Goal: Find specific page/section: Find specific page/section

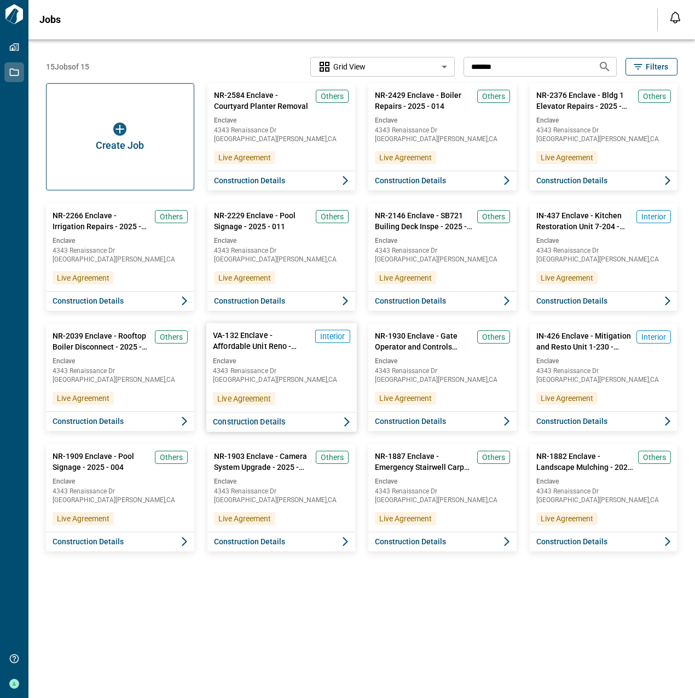
click at [323, 387] on div "VA-132 Enclave - Affordable Unit Reno - 2025 - 007 Interior Enclave 4343 Renais…" at bounding box center [281, 367] width 150 height 89
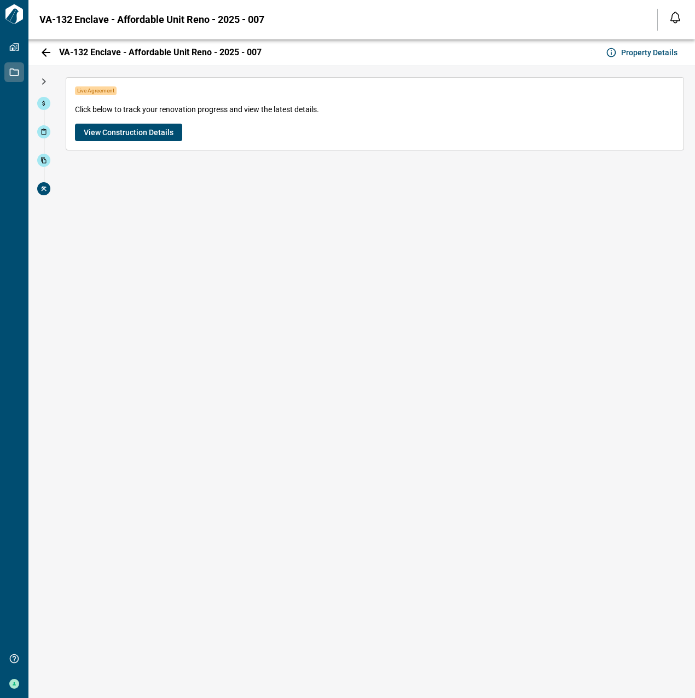
click at [127, 138] on button "View Construction Details" at bounding box center [128, 133] width 107 height 18
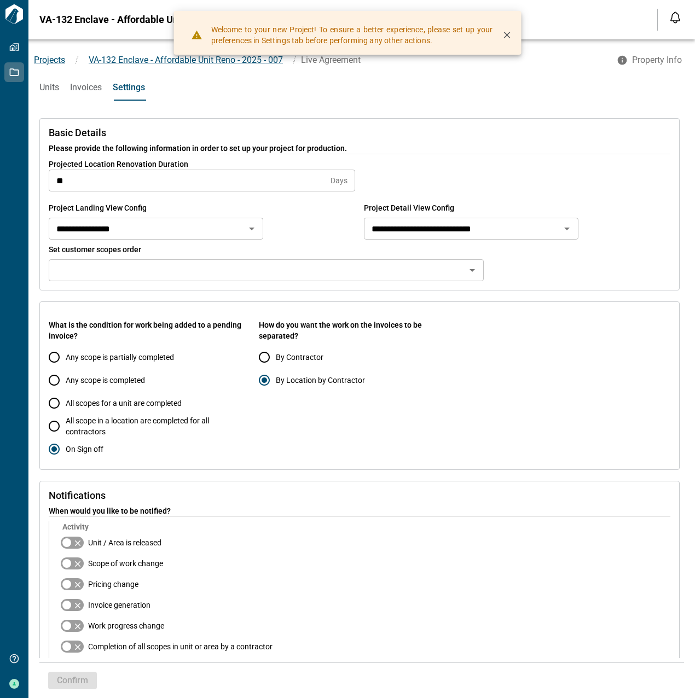
click at [48, 90] on span "Units" at bounding box center [49, 87] width 20 height 11
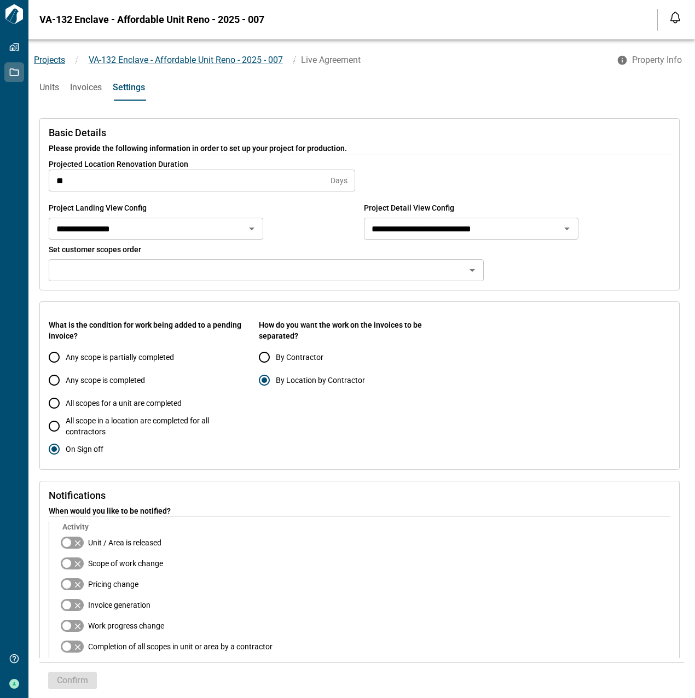
click at [48, 62] on span "Projects" at bounding box center [49, 60] width 31 height 10
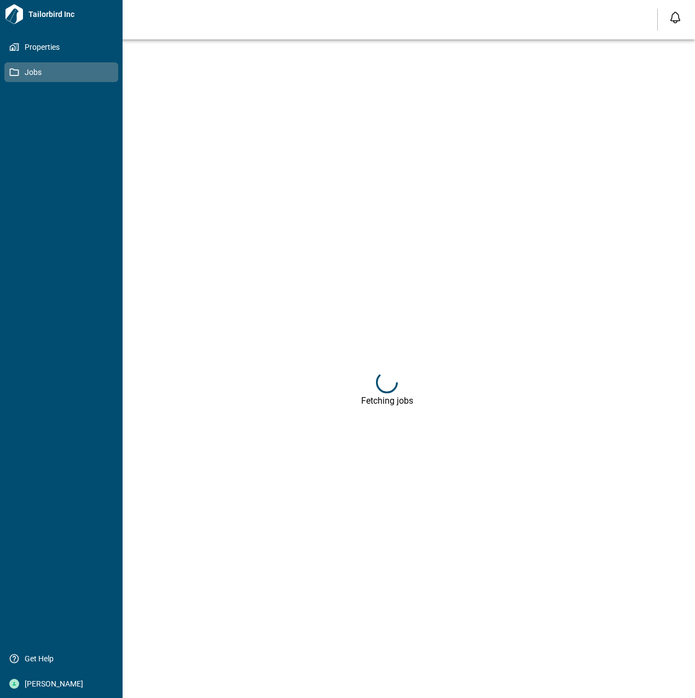
click at [9, 78] on link "Jobs" at bounding box center [61, 72] width 114 height 20
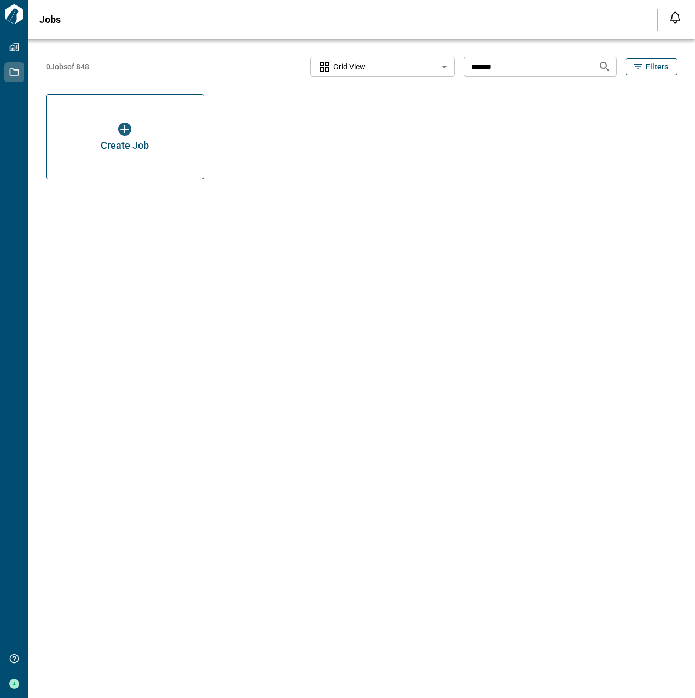
click at [499, 68] on input "*******" at bounding box center [526, 66] width 126 height 20
